Goal: Communication & Community: Share content

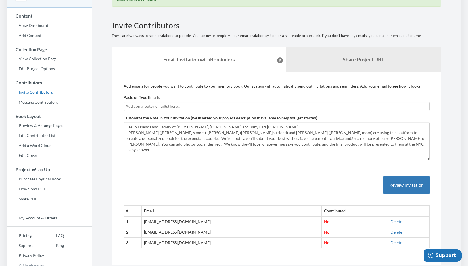
click at [126, 131] on textarea "Hello Friends and Family of [PERSON_NAME], [PERSON_NAME] and Baby Girl [PERSON_…" at bounding box center [277, 141] width 306 height 38
click at [199, 133] on textarea "Hello Friends and Family of [PERSON_NAME], [PERSON_NAME] and Baby Girl [PERSON_…" at bounding box center [277, 141] width 306 height 38
click at [282, 133] on textarea "Hello Friends and Family of [PERSON_NAME], [PERSON_NAME] and Baby Girl [PERSON_…" at bounding box center [277, 141] width 306 height 38
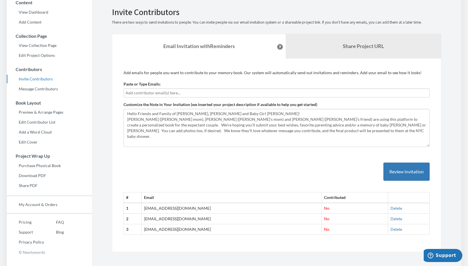
scroll to position [53, 0]
type textarea "Hello Friends and Family of [PERSON_NAME], [PERSON_NAME] and Baby Girl [PERSON_…"
click at [394, 169] on button "Review Invitation" at bounding box center [406, 171] width 46 height 18
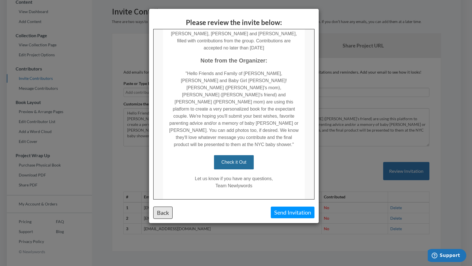
click at [166, 214] on button "Back" at bounding box center [162, 213] width 19 height 12
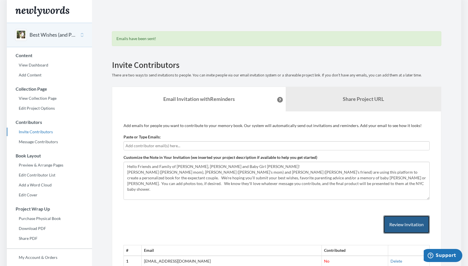
scroll to position [0, 0]
click at [44, 61] on link "View Dashboard" at bounding box center [49, 65] width 85 height 9
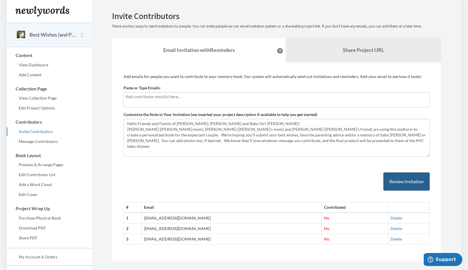
click at [414, 181] on button "Review Invitation" at bounding box center [406, 182] width 46 height 18
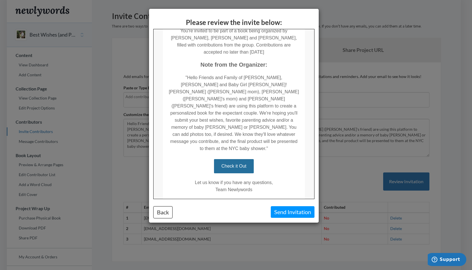
scroll to position [93, 0]
click at [364, 149] on div "Please review the invite below: Back Send Invitation" at bounding box center [236, 135] width 472 height 270
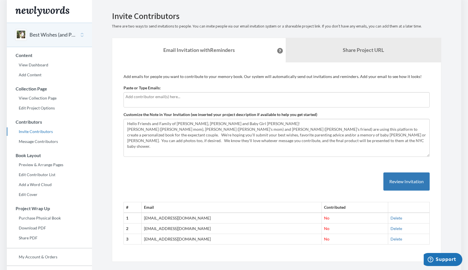
click at [175, 97] on input "text" at bounding box center [277, 97] width 302 height 6
type input "[EMAIL_ADDRESS][DOMAIN_NAME]"
click at [408, 182] on button "Review Invitation" at bounding box center [406, 182] width 46 height 18
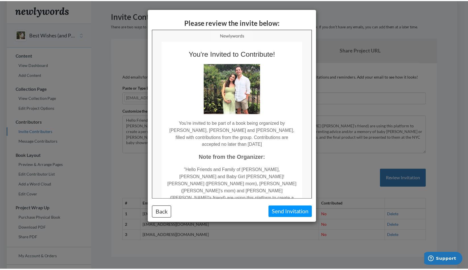
scroll to position [0, 0]
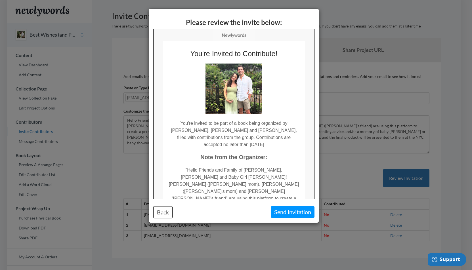
click at [293, 212] on button "Send Invitation" at bounding box center [293, 213] width 44 height 12
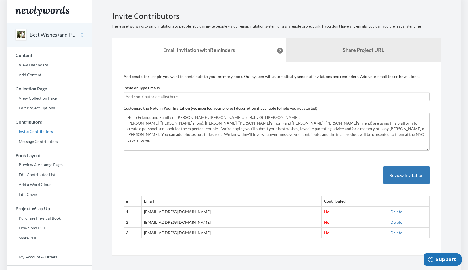
click at [291, 168] on div "# Email Contributed 1 wynnsenning@gmail.com No Delete 2 alexanderewing1@gmail.c…" at bounding box center [277, 197] width 306 height 84
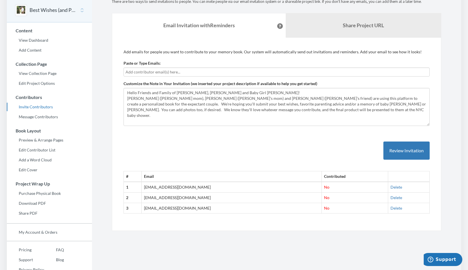
scroll to position [23, 0]
